Goal: Task Accomplishment & Management: Use online tool/utility

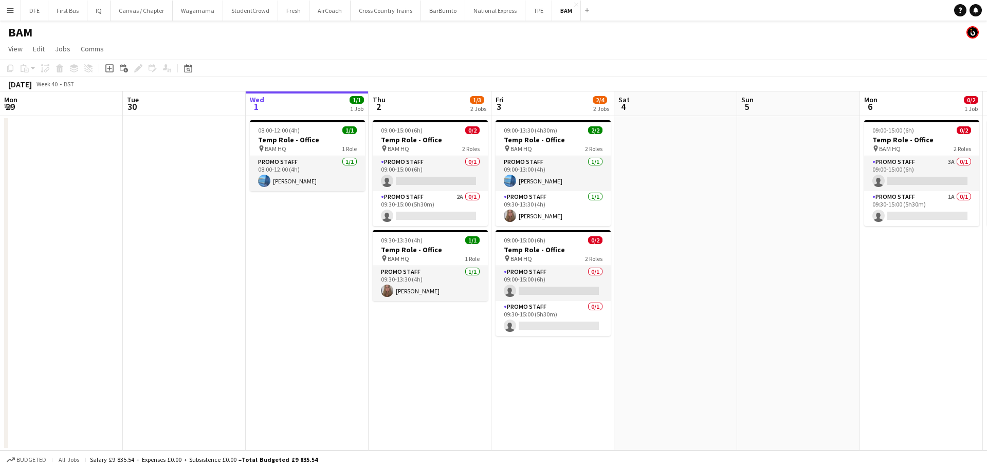
scroll to position [0, 227]
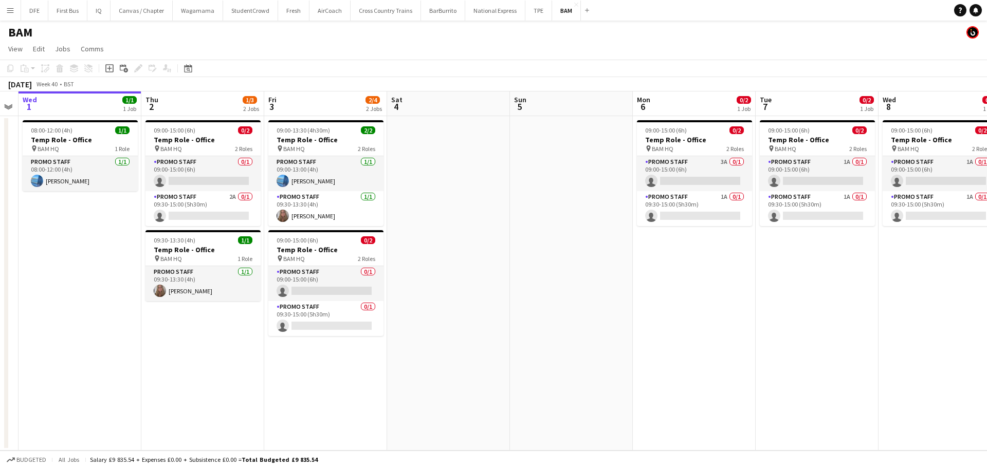
click at [10, 12] on app-icon "Menu" at bounding box center [10, 10] width 8 height 8
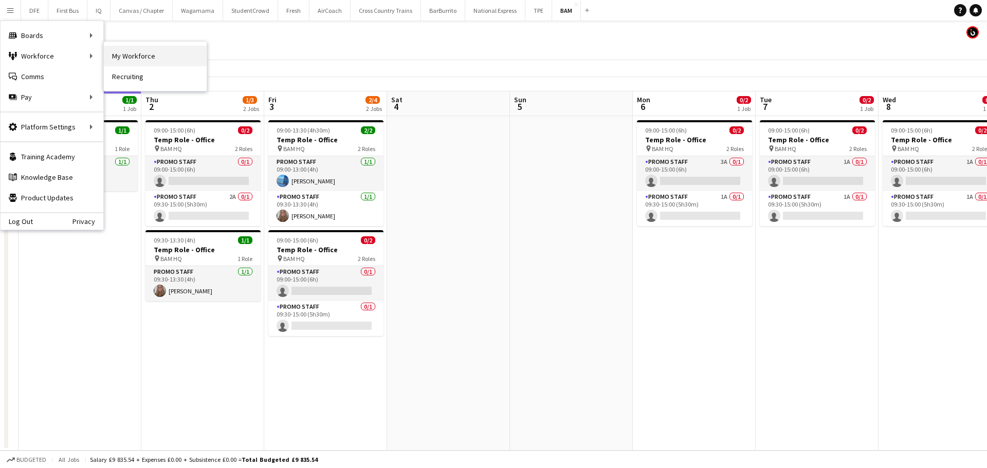
click at [136, 59] on link "My Workforce" at bounding box center [155, 56] width 103 height 21
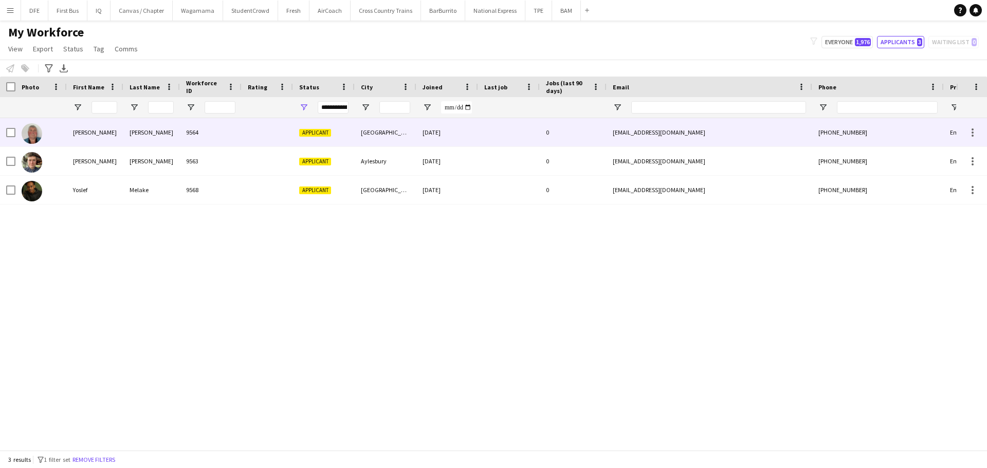
click at [205, 132] on div "9564" at bounding box center [211, 132] width 62 height 28
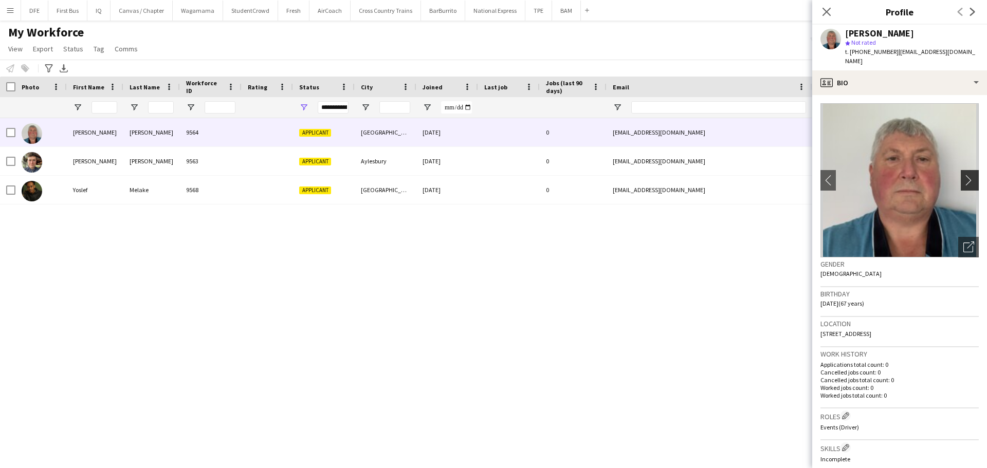
click at [968, 175] on app-icon "chevron-right" at bounding box center [971, 180] width 16 height 11
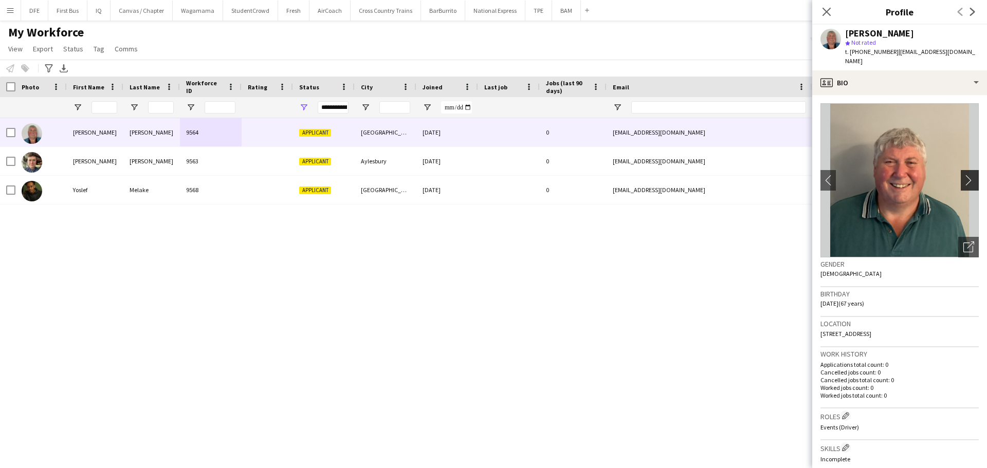
click at [963, 175] on app-icon "chevron-right" at bounding box center [971, 180] width 16 height 11
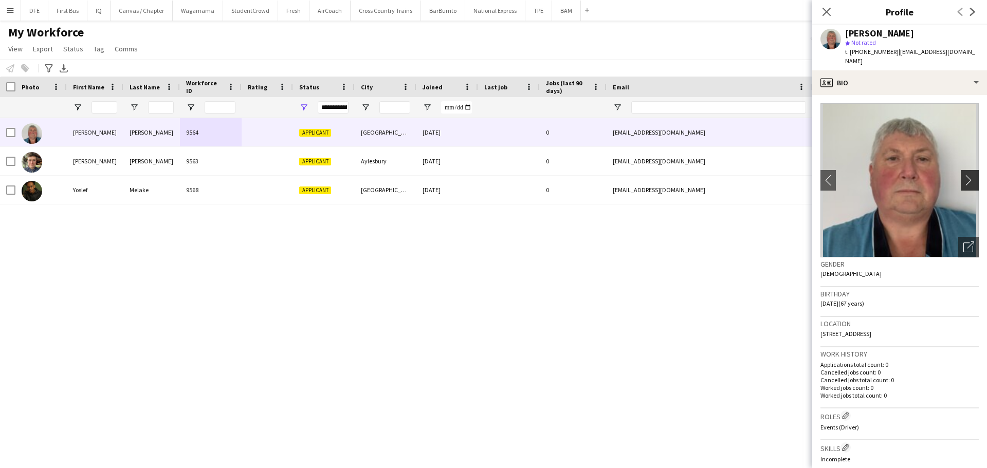
click at [963, 175] on app-icon "chevron-right" at bounding box center [971, 180] width 16 height 11
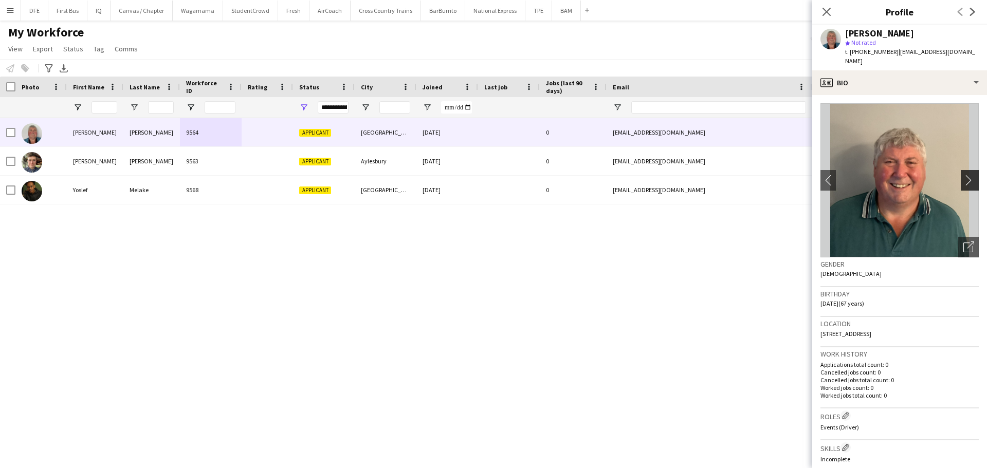
click at [963, 175] on app-icon "chevron-right" at bounding box center [971, 180] width 16 height 11
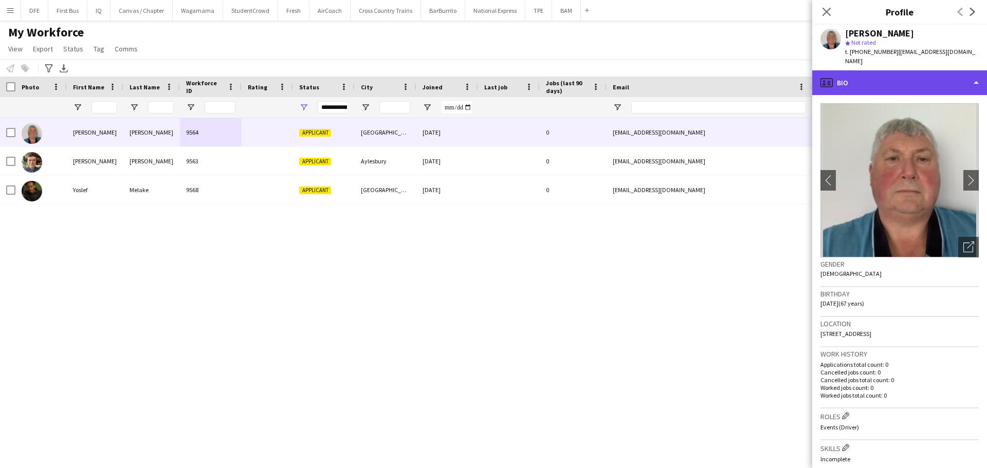
click at [977, 77] on div "profile Bio" at bounding box center [899, 82] width 175 height 25
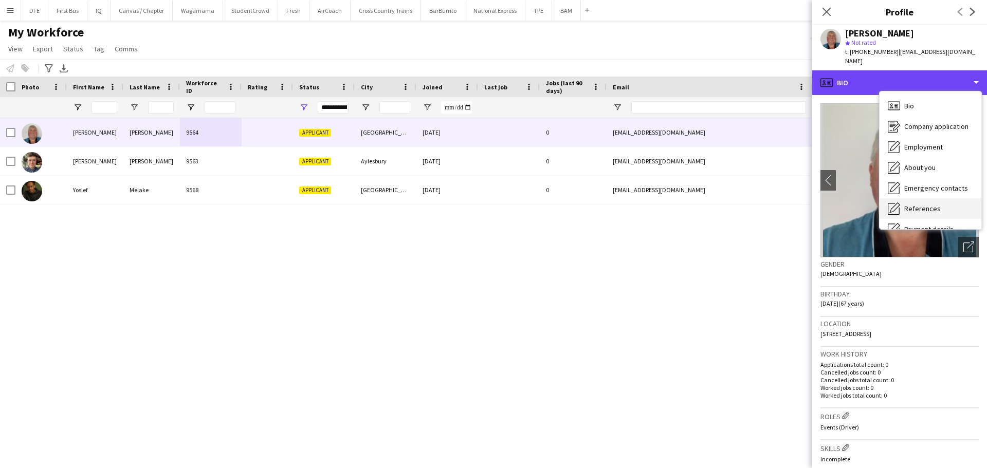
scroll to position [117, 0]
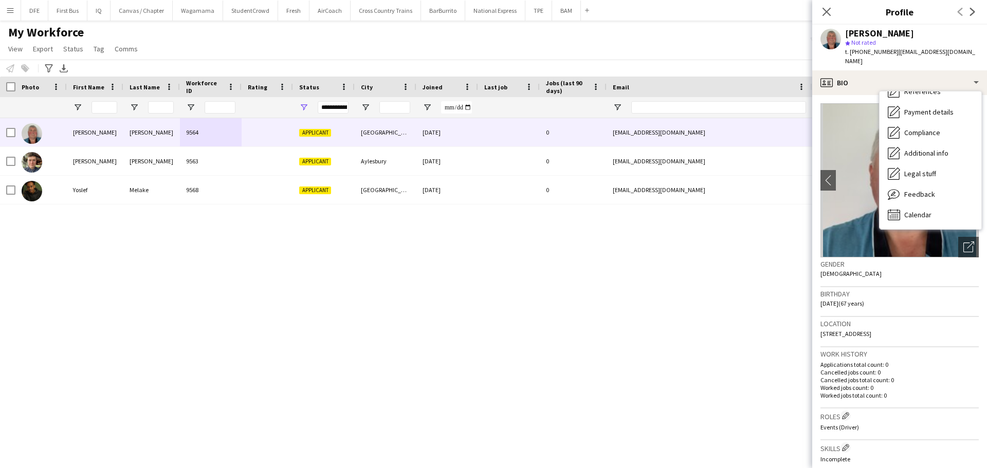
click at [751, 233] on div "[PERSON_NAME] 9564 Applicant Cheltenham [DATE] 0 [EMAIL_ADDRESS][DOMAIN_NAME] […" at bounding box center [478, 280] width 956 height 324
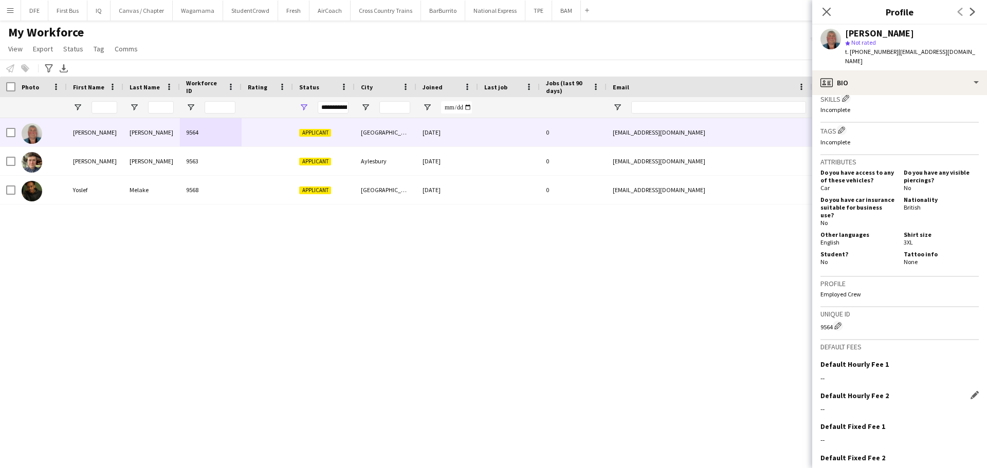
scroll to position [386, 0]
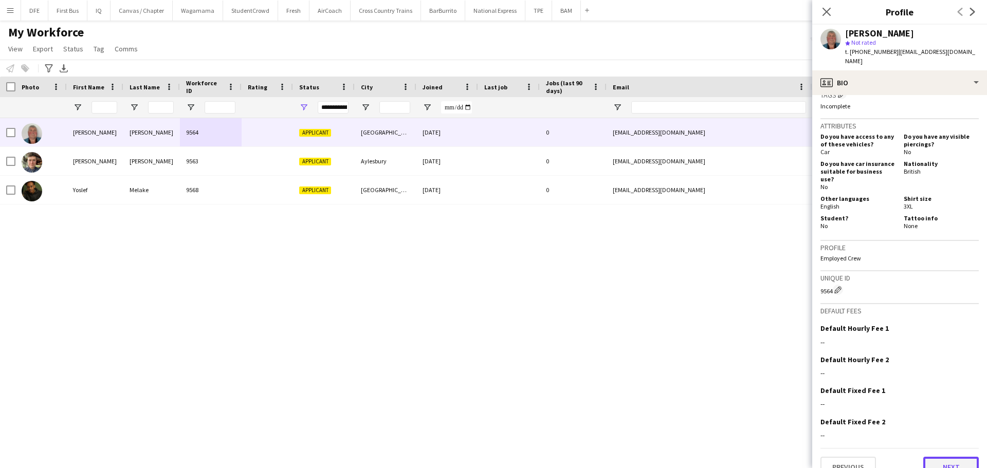
click at [939, 457] on button "Next" at bounding box center [951, 467] width 56 height 21
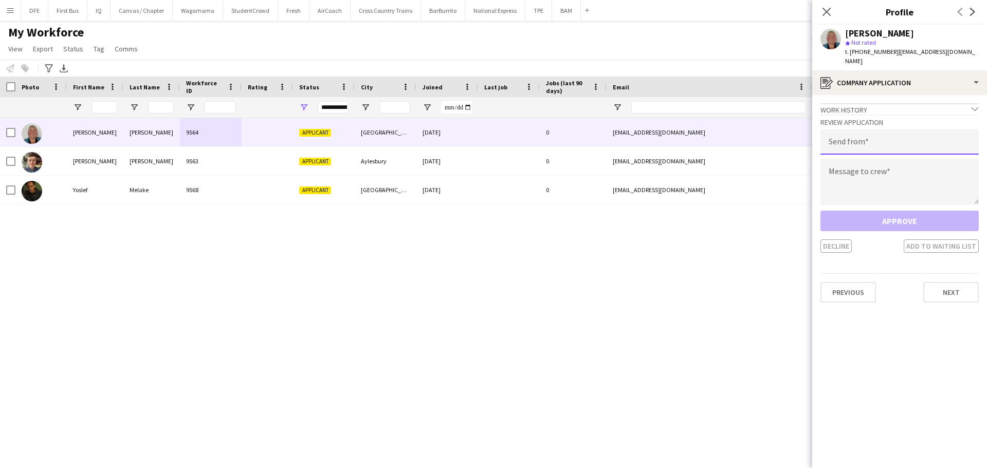
click at [851, 142] on input "email" at bounding box center [899, 142] width 158 height 26
type input "**********"
click at [837, 167] on textarea at bounding box center [899, 182] width 158 height 46
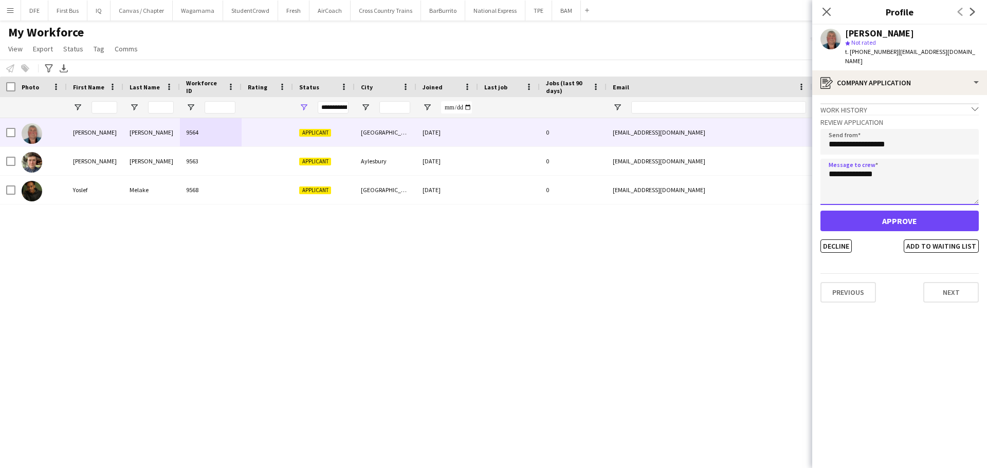
type textarea "**********"
click at [933, 216] on button "Approve" at bounding box center [899, 221] width 158 height 21
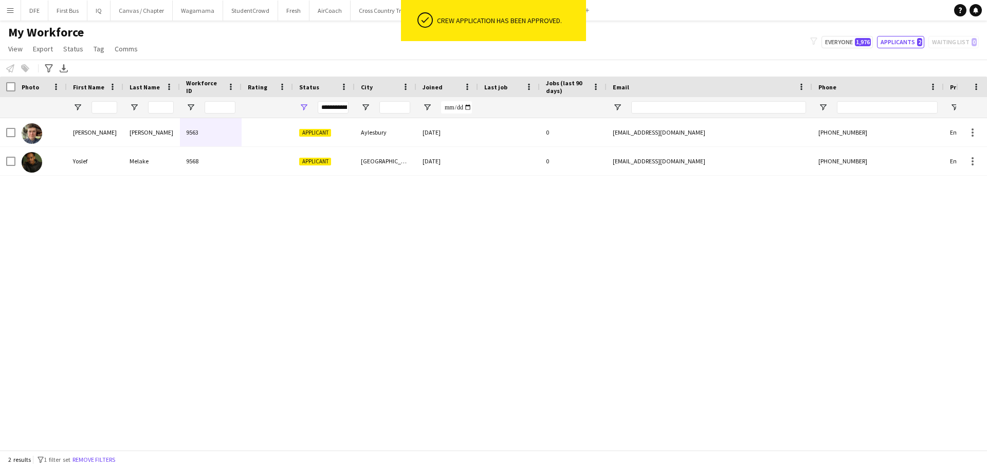
click at [482, 334] on div "[PERSON_NAME] 9563 Applicant Aylesbury [DATE] 0 [EMAIL_ADDRESS][DOMAIN_NAME] [P…" at bounding box center [478, 280] width 956 height 324
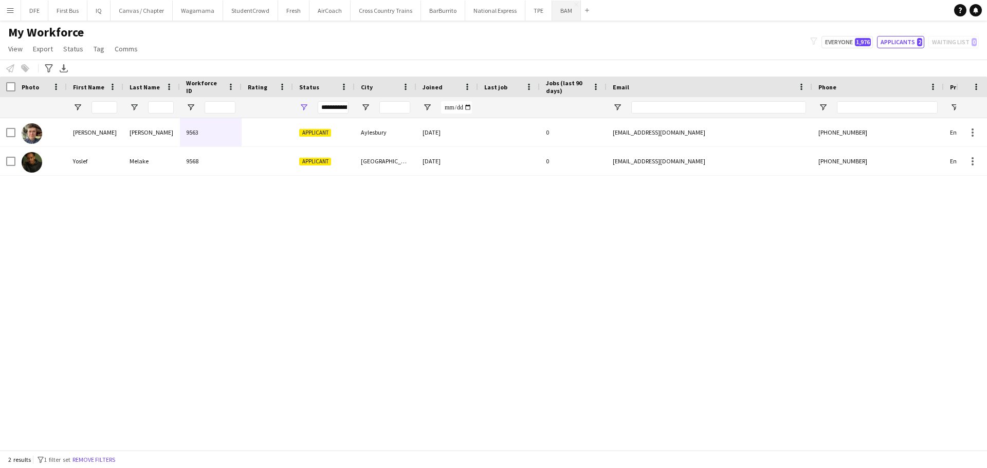
click at [557, 7] on button "BAM Close" at bounding box center [566, 11] width 29 height 20
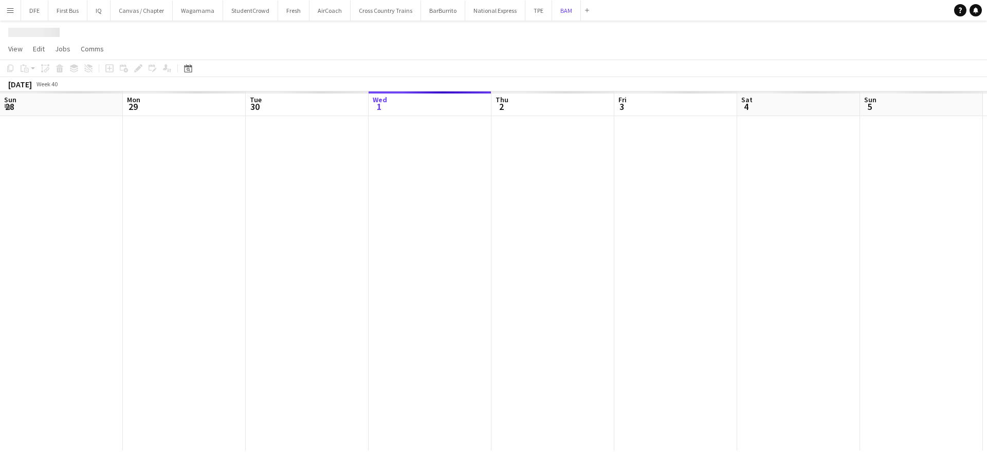
scroll to position [0, 246]
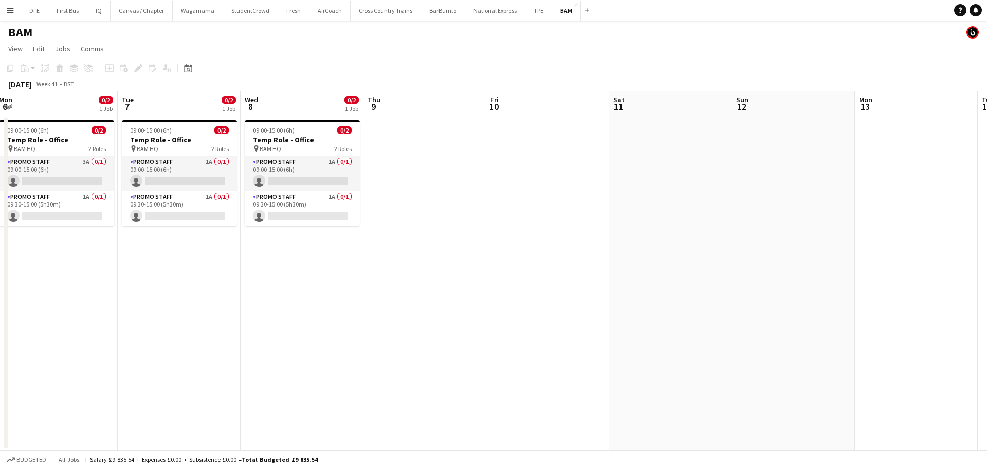
drag, startPoint x: 832, startPoint y: 274, endPoint x: 76, endPoint y: 299, distance: 756.0
click at [76, 299] on app-calendar-viewport "Fri 3 2/4 2 Jobs Sat 4 Sun 5 Mon 6 0/2 1 Job Tue 7 0/2 1 Job Wed 8 0/2 1 Job Th…" at bounding box center [493, 270] width 987 height 359
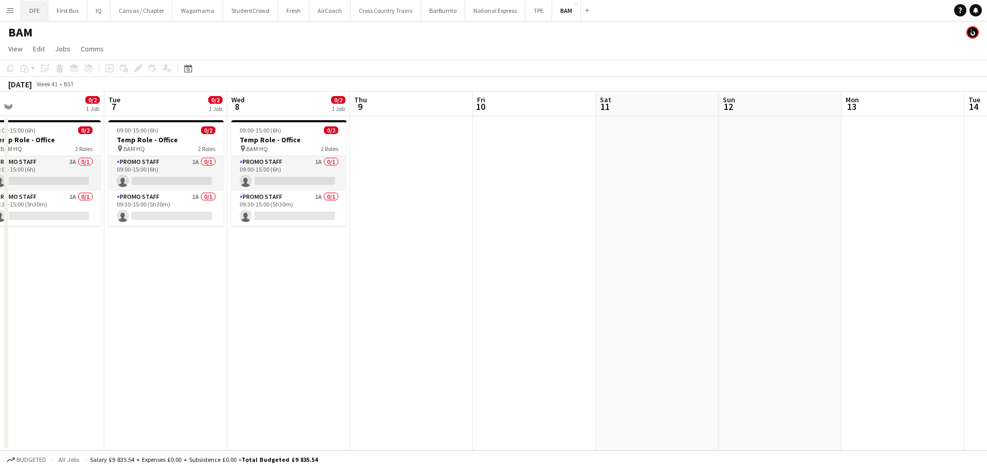
click at [35, 13] on button "DFE Close" at bounding box center [34, 11] width 27 height 20
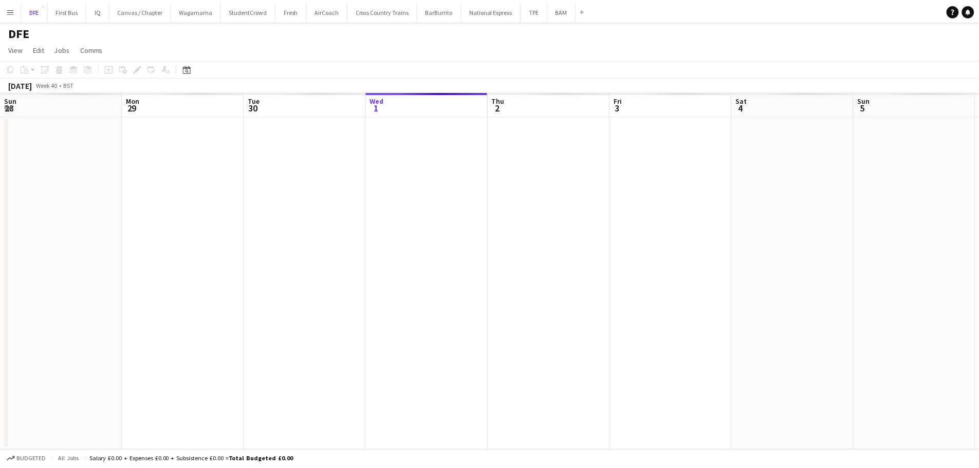
scroll to position [0, 246]
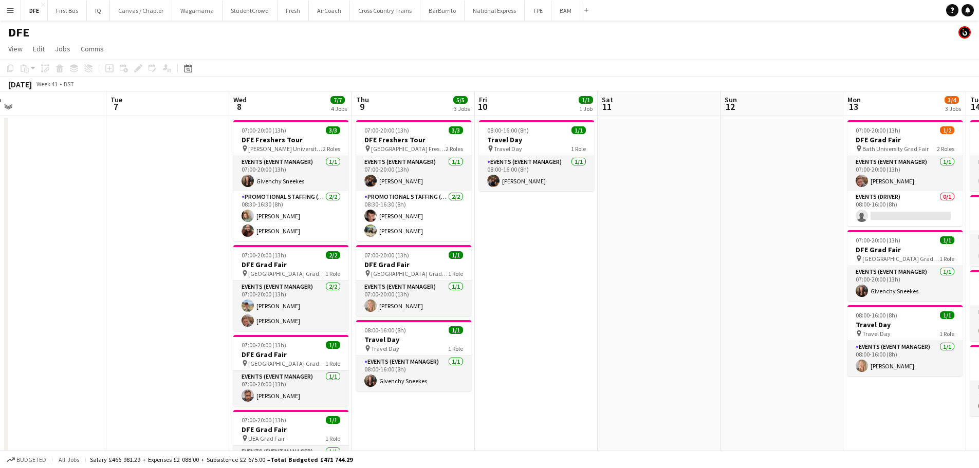
drag, startPoint x: 830, startPoint y: 290, endPoint x: 121, endPoint y: 335, distance: 710.2
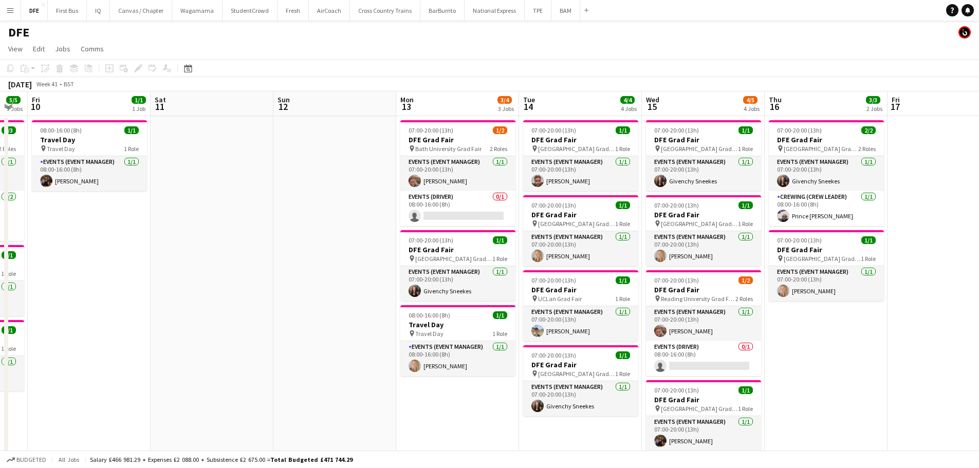
drag, startPoint x: 664, startPoint y: 275, endPoint x: 284, endPoint y: 293, distance: 380.3
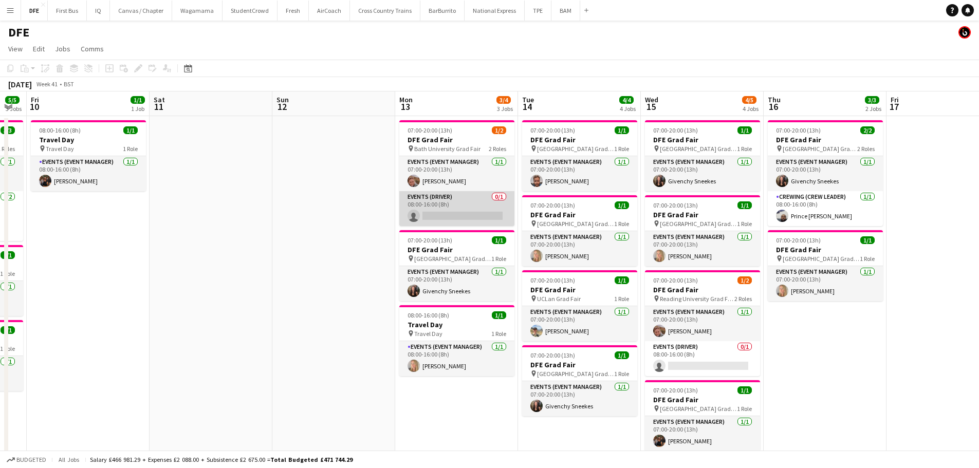
click at [456, 210] on app-card-role "Events (Driver) 0/1 08:00-16:00 (8h) single-neutral-actions" at bounding box center [456, 208] width 115 height 35
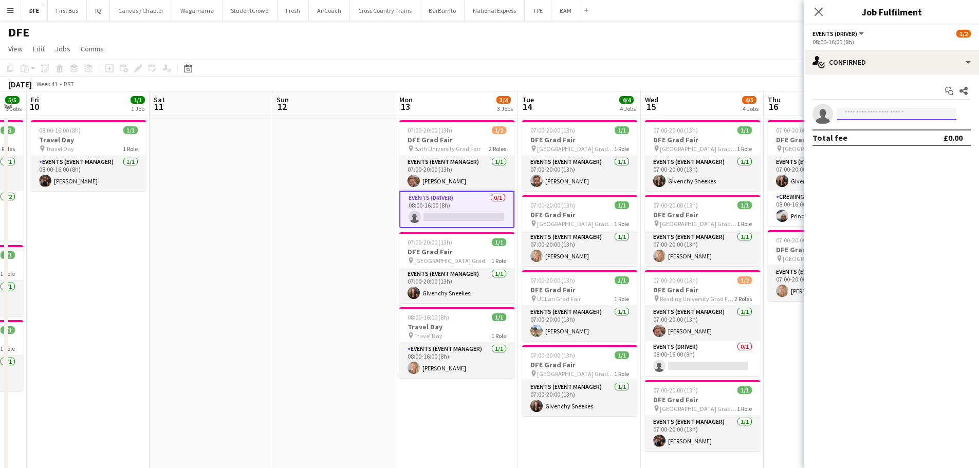
click at [868, 117] on input at bounding box center [896, 114] width 119 height 12
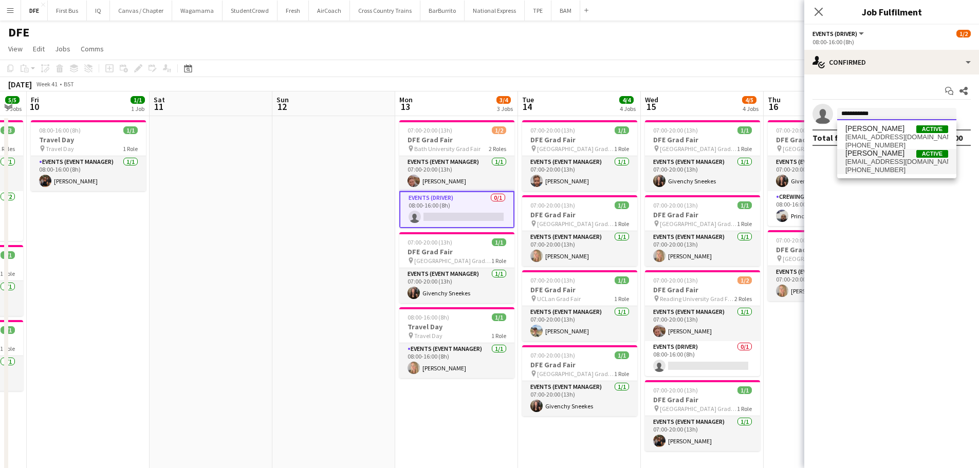
type input "**********"
click at [864, 164] on span "[EMAIL_ADDRESS][DOMAIN_NAME]" at bounding box center [897, 162] width 103 height 8
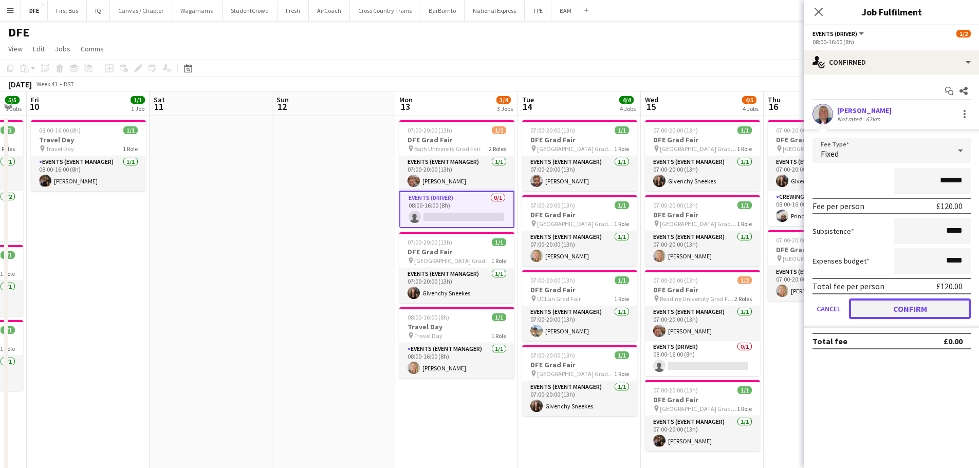
click at [931, 315] on button "Confirm" at bounding box center [910, 309] width 122 height 21
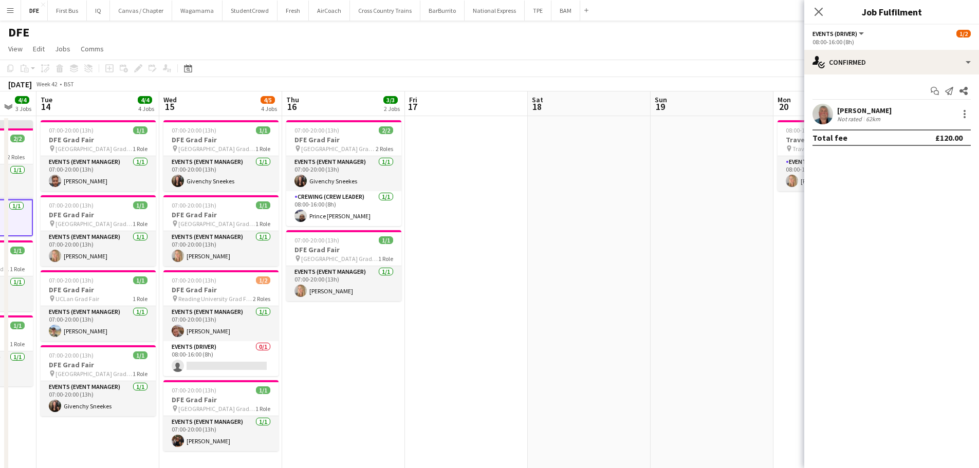
drag, startPoint x: 766, startPoint y: 359, endPoint x: 286, endPoint y: 371, distance: 479.7
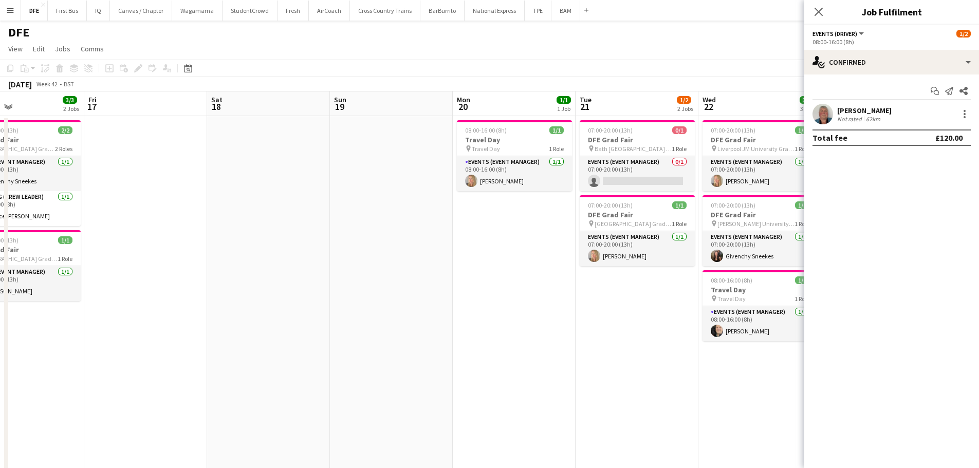
drag, startPoint x: 455, startPoint y: 333, endPoint x: 302, endPoint y: 350, distance: 154.1
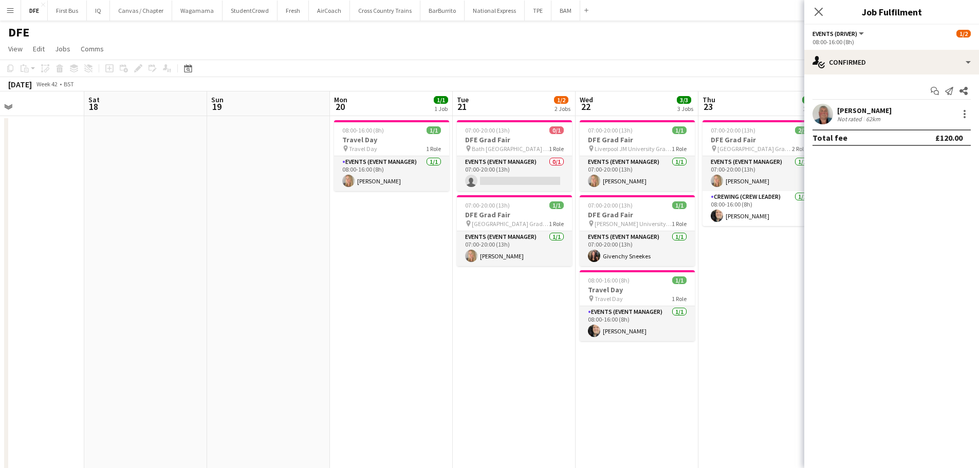
scroll to position [0, 289]
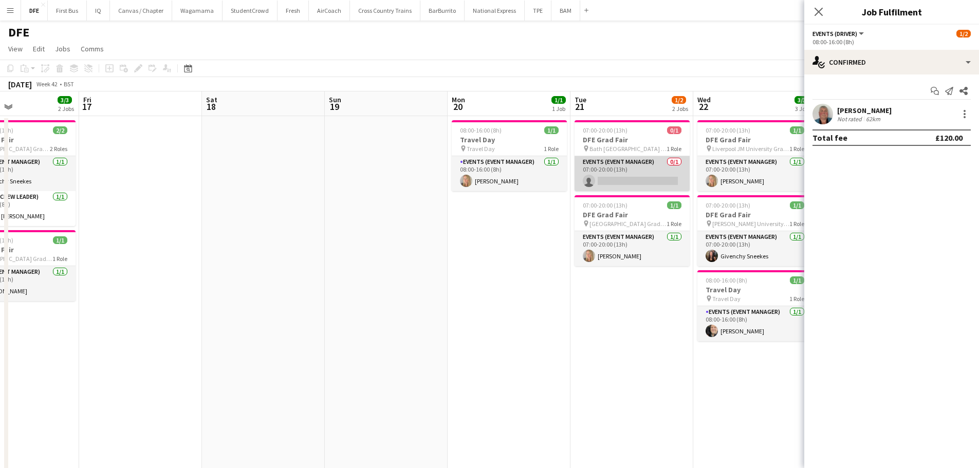
click at [631, 180] on app-card-role "Events (Event Manager) 0/1 07:00-20:00 (13h) single-neutral-actions" at bounding box center [632, 173] width 115 height 35
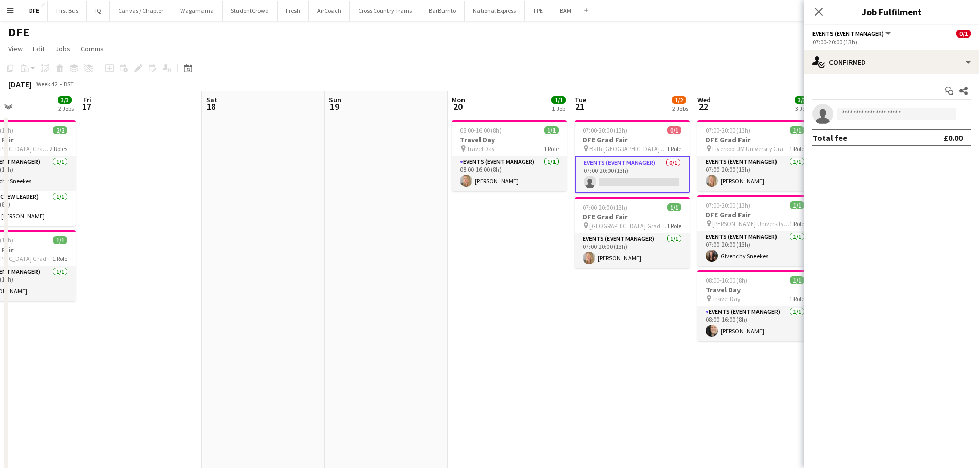
scroll to position [0, 253]
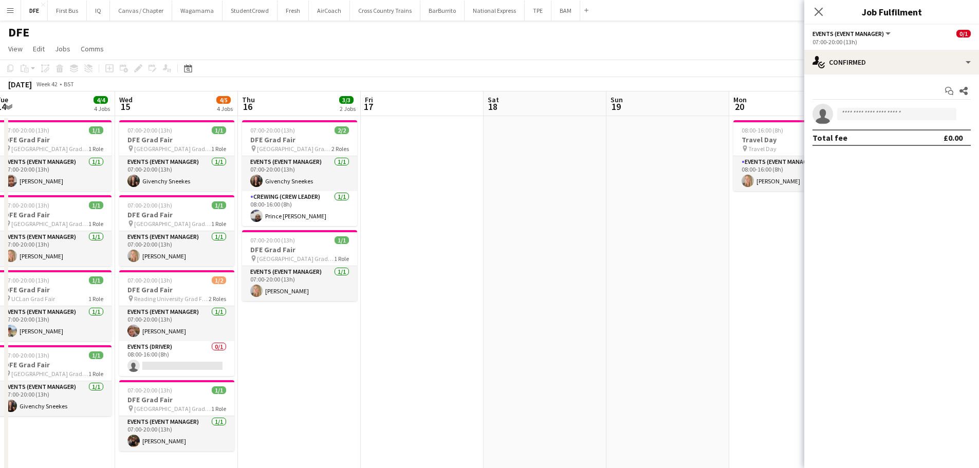
drag, startPoint x: 494, startPoint y: 331, endPoint x: 911, endPoint y: 284, distance: 419.0
click at [173, 358] on app-card-role "Events (Driver) 0/1 08:00-16:00 (8h) single-neutral-actions" at bounding box center [176, 358] width 115 height 35
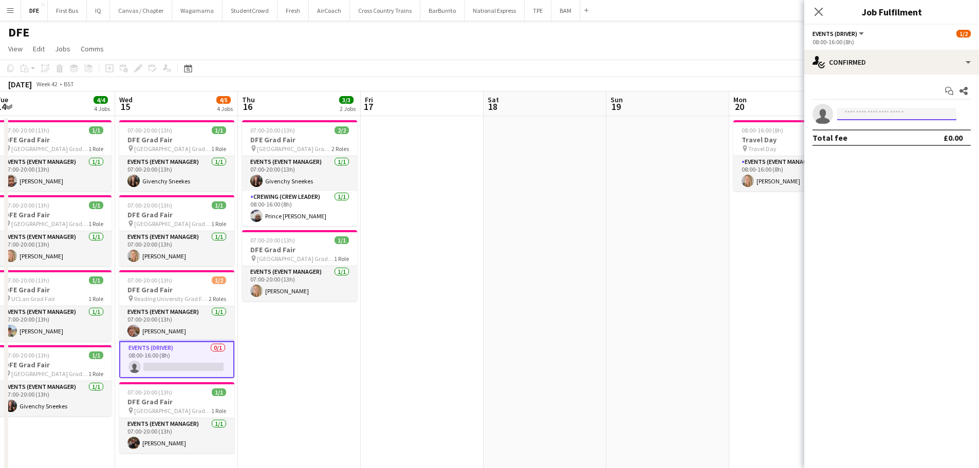
click at [878, 115] on input at bounding box center [896, 114] width 119 height 12
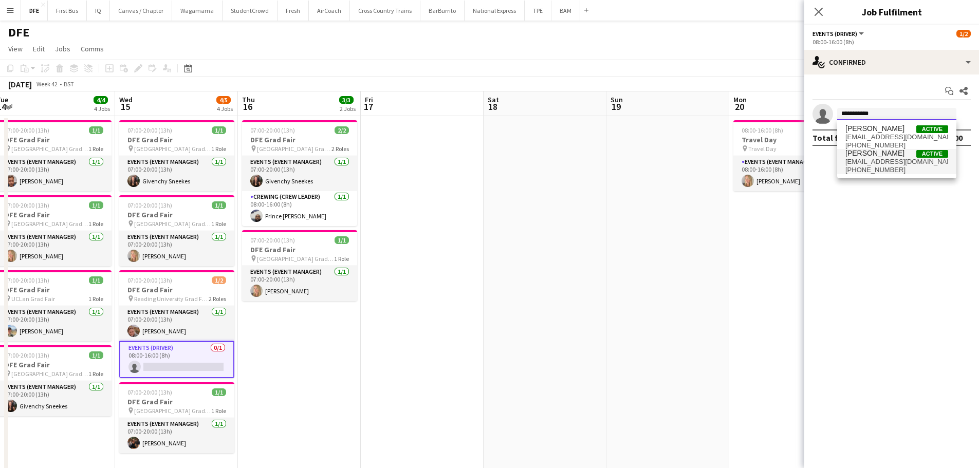
type input "**********"
click at [874, 160] on span "[EMAIL_ADDRESS][DOMAIN_NAME]" at bounding box center [897, 162] width 103 height 8
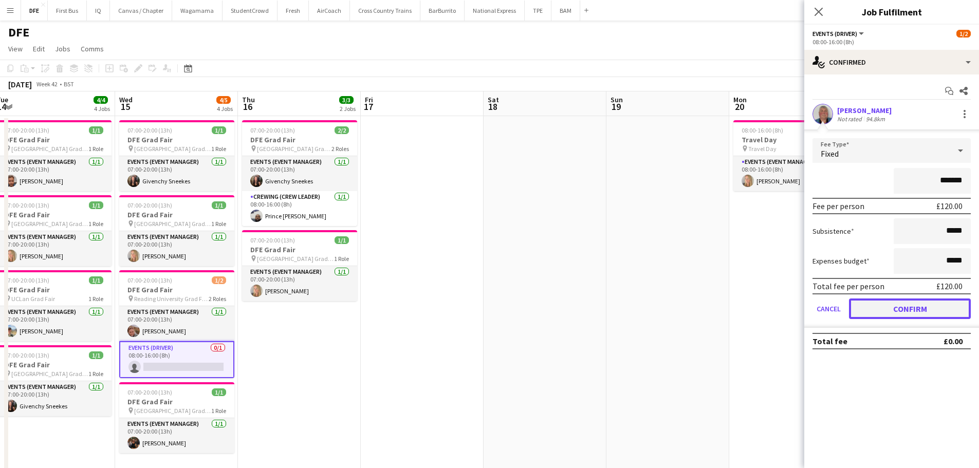
click at [911, 306] on button "Confirm" at bounding box center [910, 309] width 122 height 21
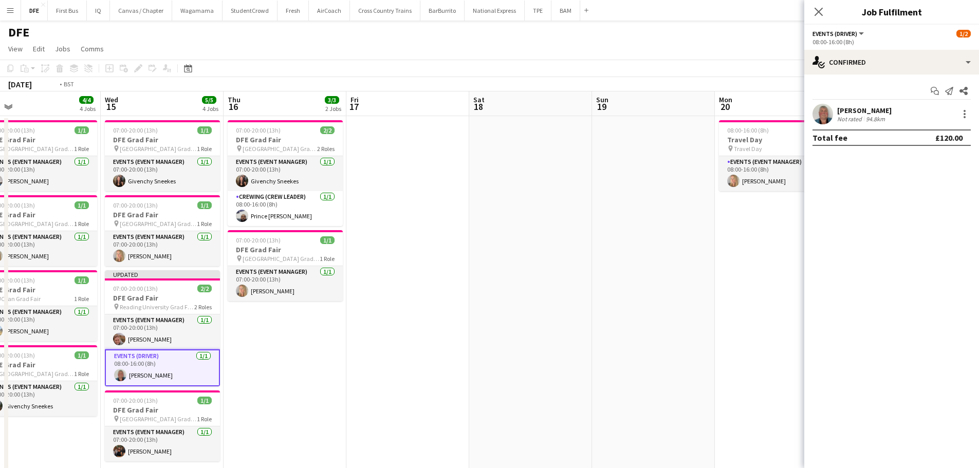
drag, startPoint x: 643, startPoint y: 342, endPoint x: 726, endPoint y: 322, distance: 85.6
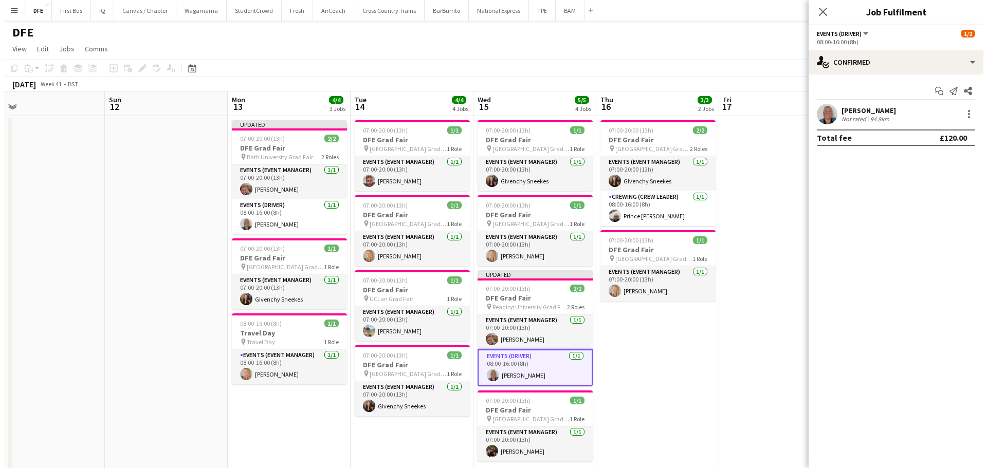
scroll to position [0, 270]
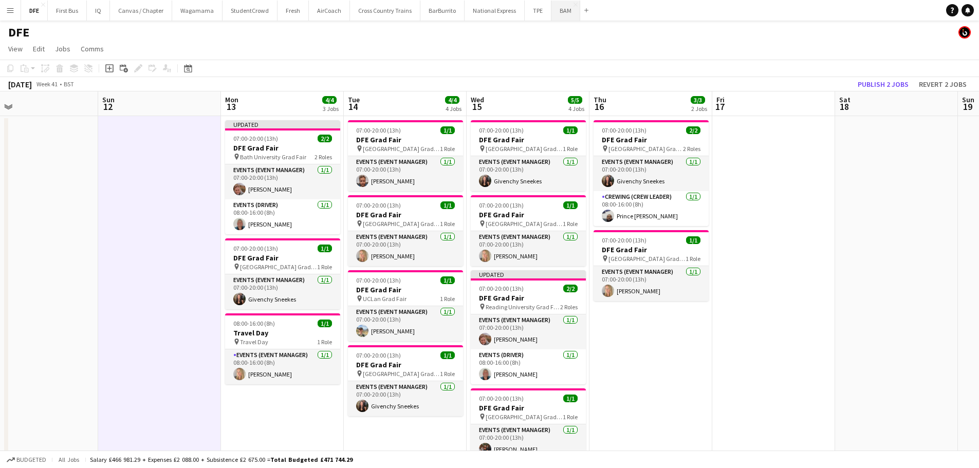
click at [558, 13] on button "BAM Close" at bounding box center [566, 11] width 29 height 20
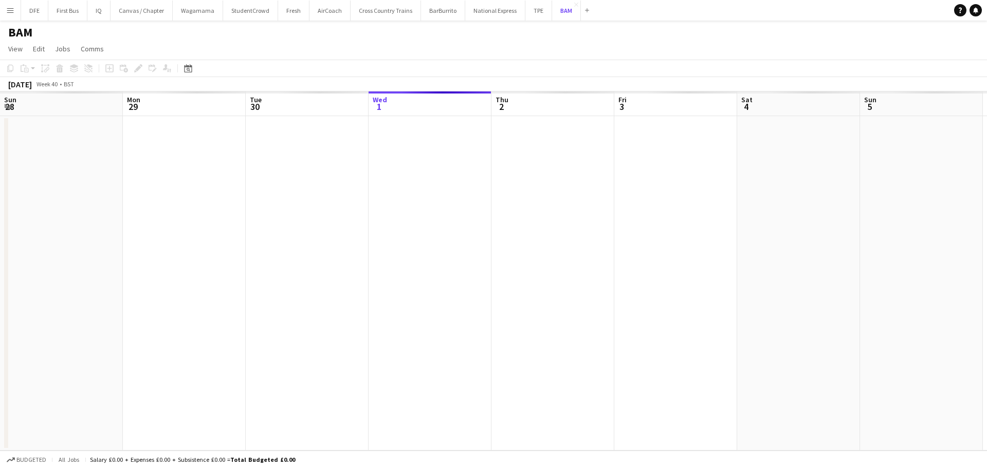
scroll to position [0, 246]
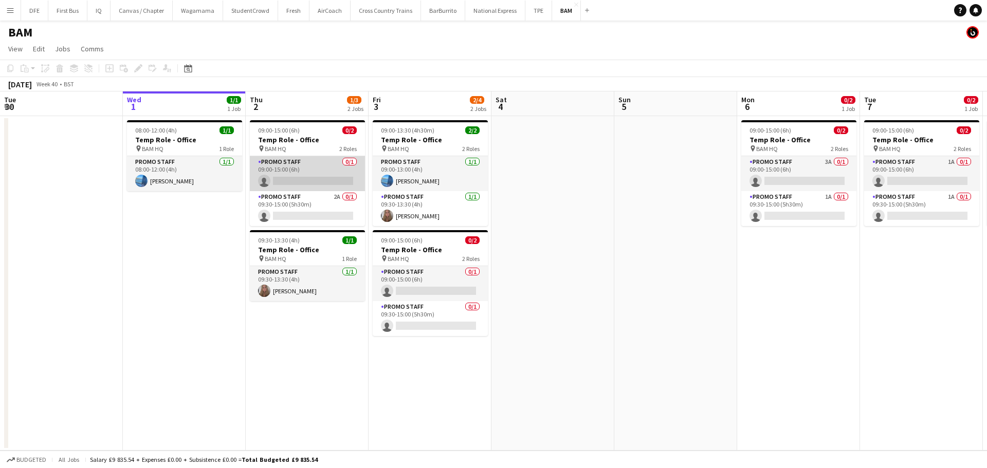
click at [303, 174] on app-card-role "Promo Staff 0/1 09:00-15:00 (6h) single-neutral-actions" at bounding box center [307, 173] width 115 height 35
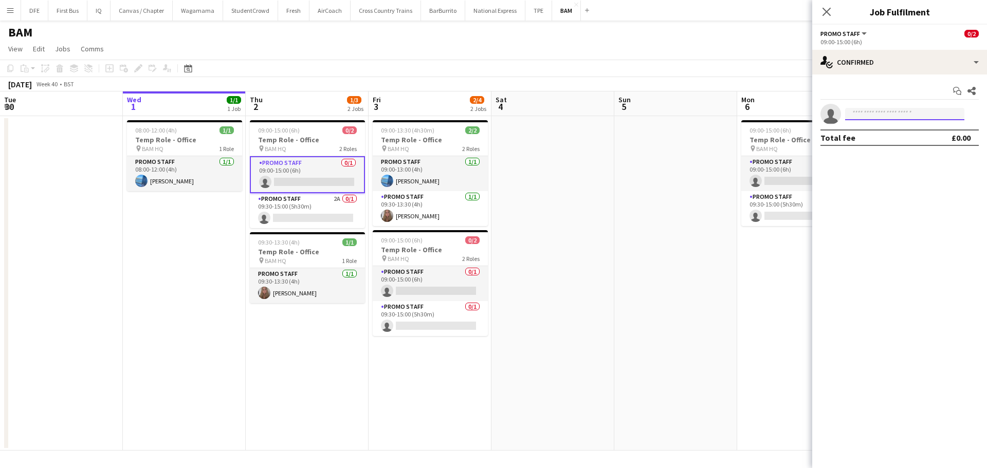
click at [892, 118] on input at bounding box center [904, 114] width 119 height 12
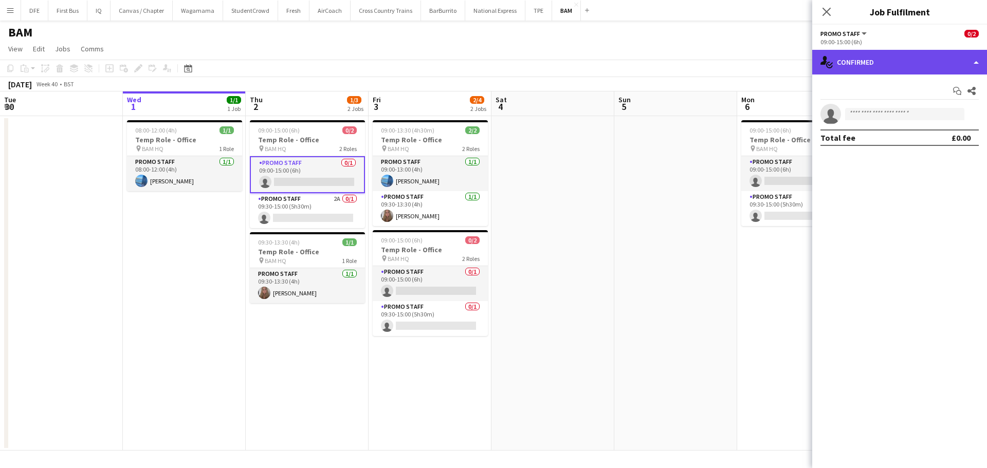
click at [971, 62] on div "single-neutral-actions-check-2 Confirmed" at bounding box center [899, 62] width 175 height 25
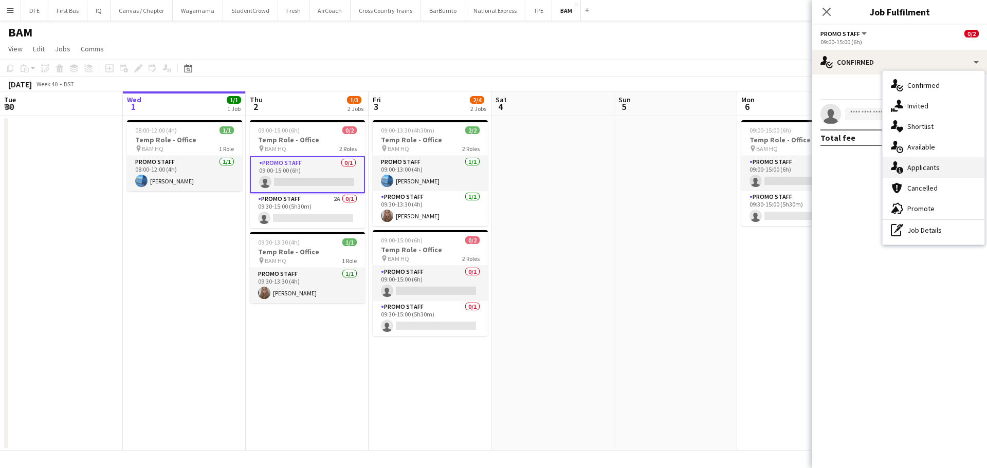
click at [921, 174] on div "single-neutral-actions-information Applicants" at bounding box center [934, 167] width 102 height 21
